Goal: Task Accomplishment & Management: Use online tool/utility

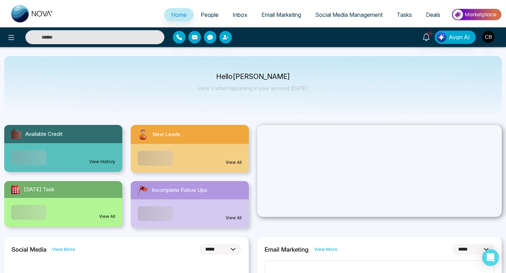
select select "*"
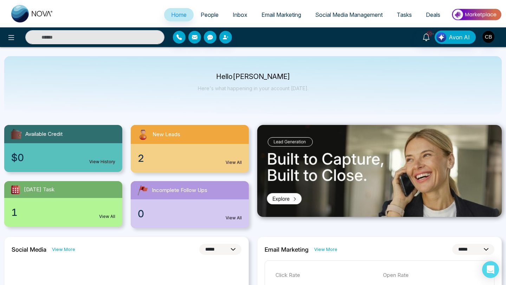
click at [231, 163] on link "View All" at bounding box center [233, 162] width 16 height 6
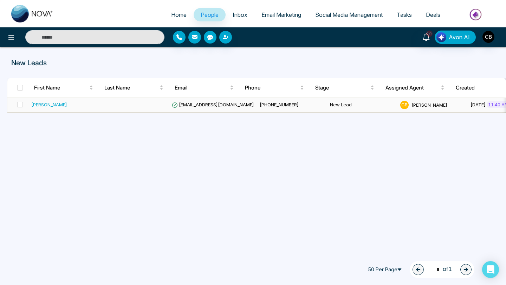
click at [51, 103] on div "[PERSON_NAME]" at bounding box center [49, 104] width 36 height 7
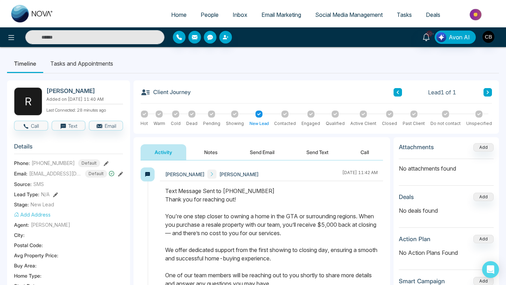
click at [210, 152] on button "Notes" at bounding box center [210, 152] width 41 height 16
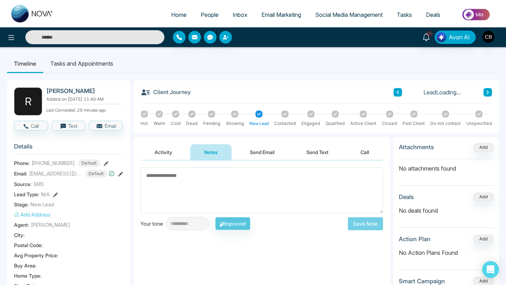
click at [156, 177] on textarea at bounding box center [261, 190] width 242 height 46
type textarea "*********"
click at [368, 223] on button "Save Note" at bounding box center [365, 223] width 35 height 13
